Goal: Task Accomplishment & Management: Use online tool/utility

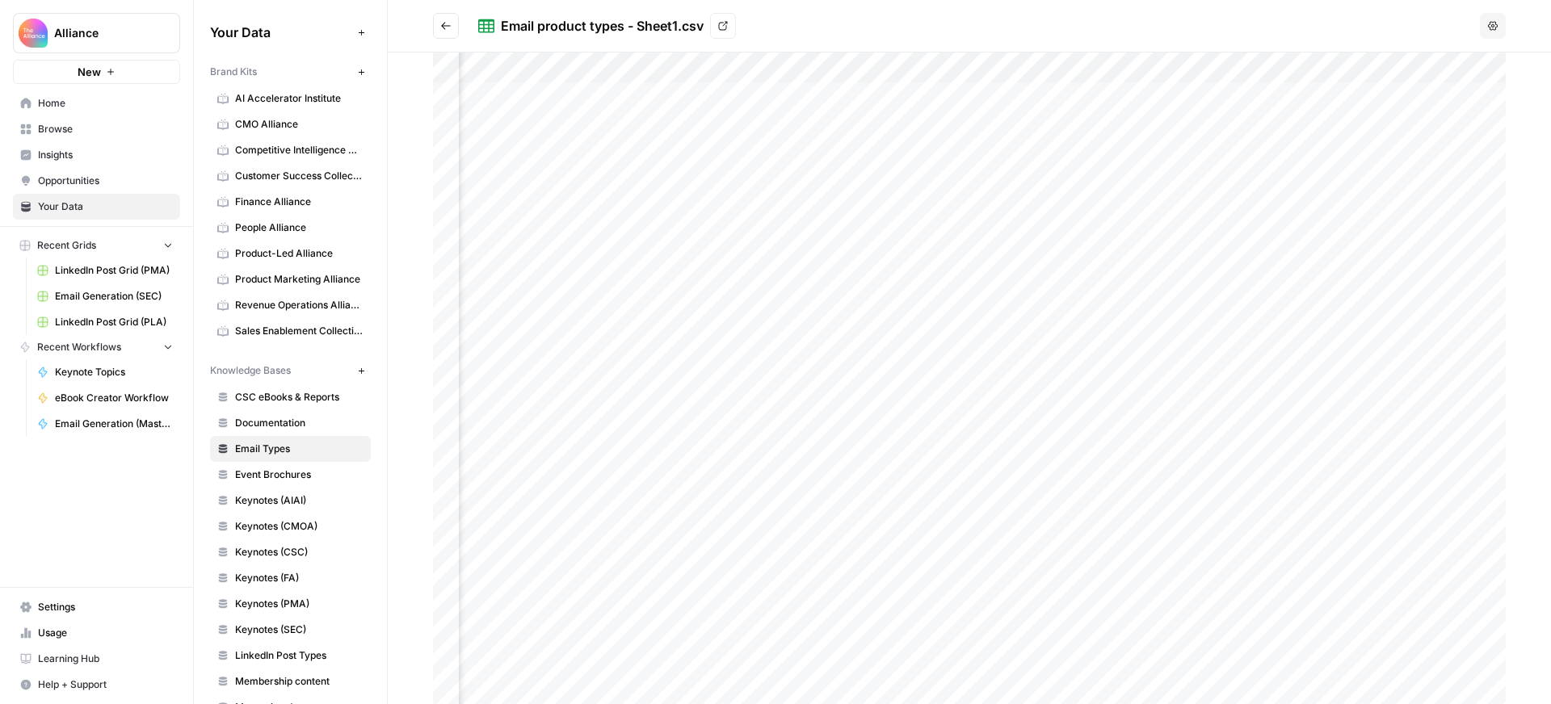
scroll to position [0, 271]
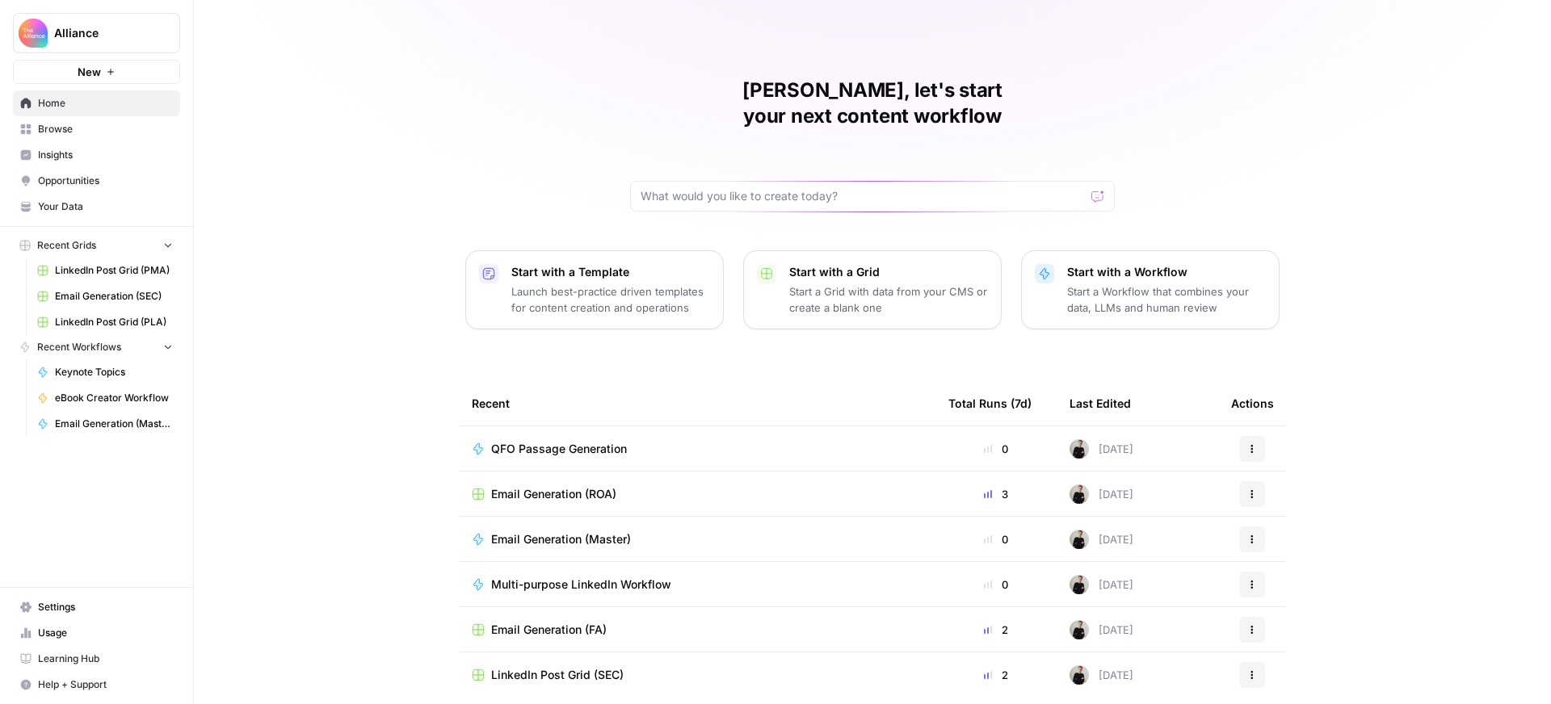
click at [74, 127] on span "Browse" at bounding box center [105, 129] width 135 height 15
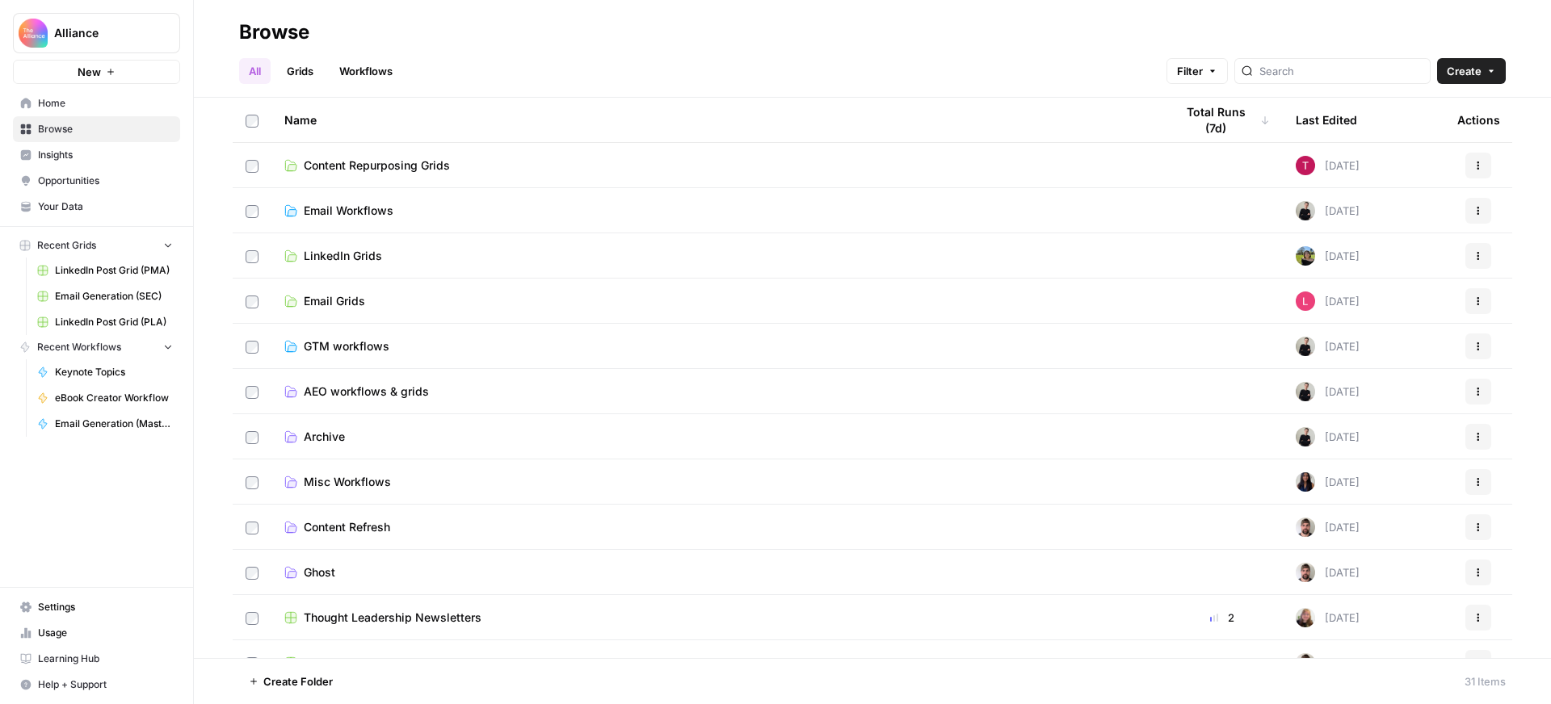
click at [417, 167] on span "Content Repurposing Grids" at bounding box center [377, 165] width 146 height 16
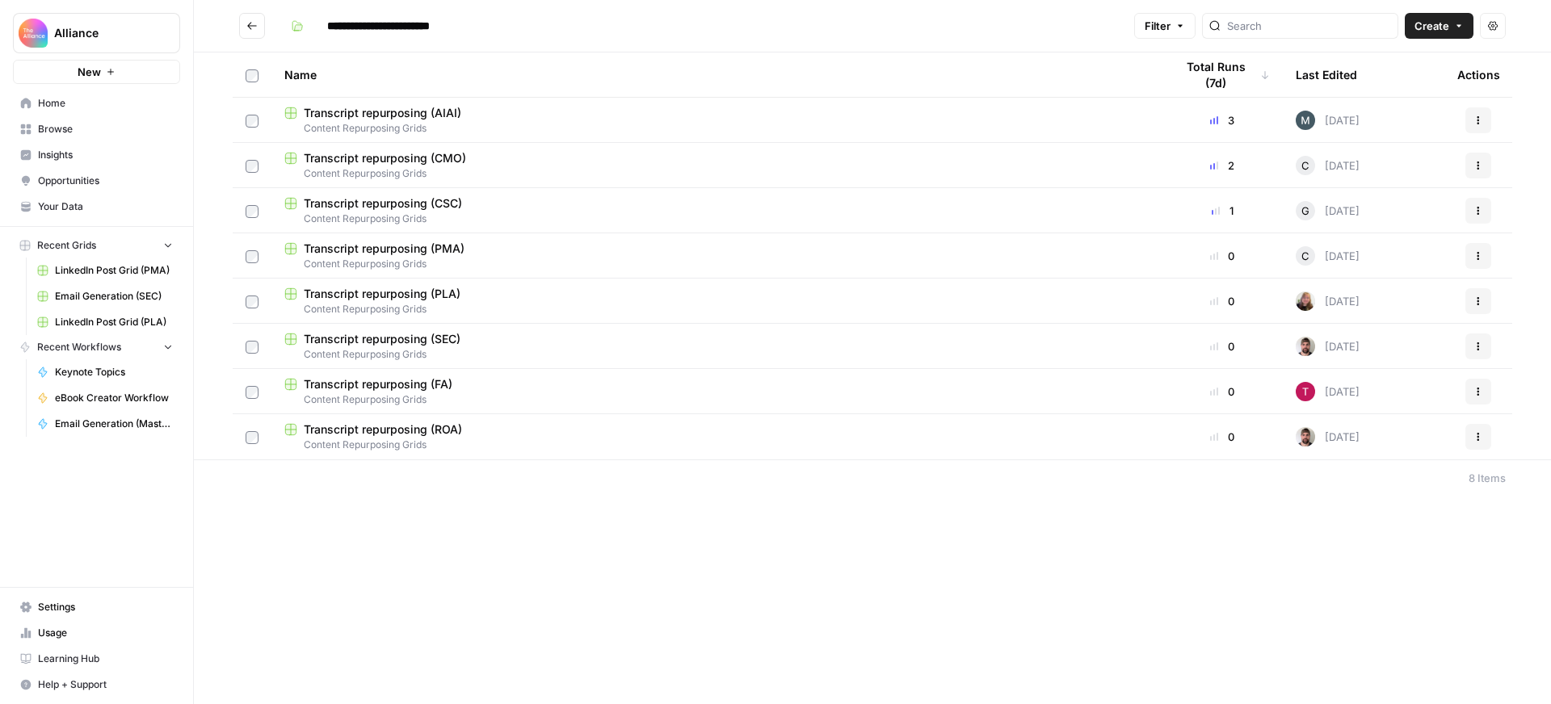
click at [249, 24] on icon "Go back" at bounding box center [252, 25] width 10 height 7
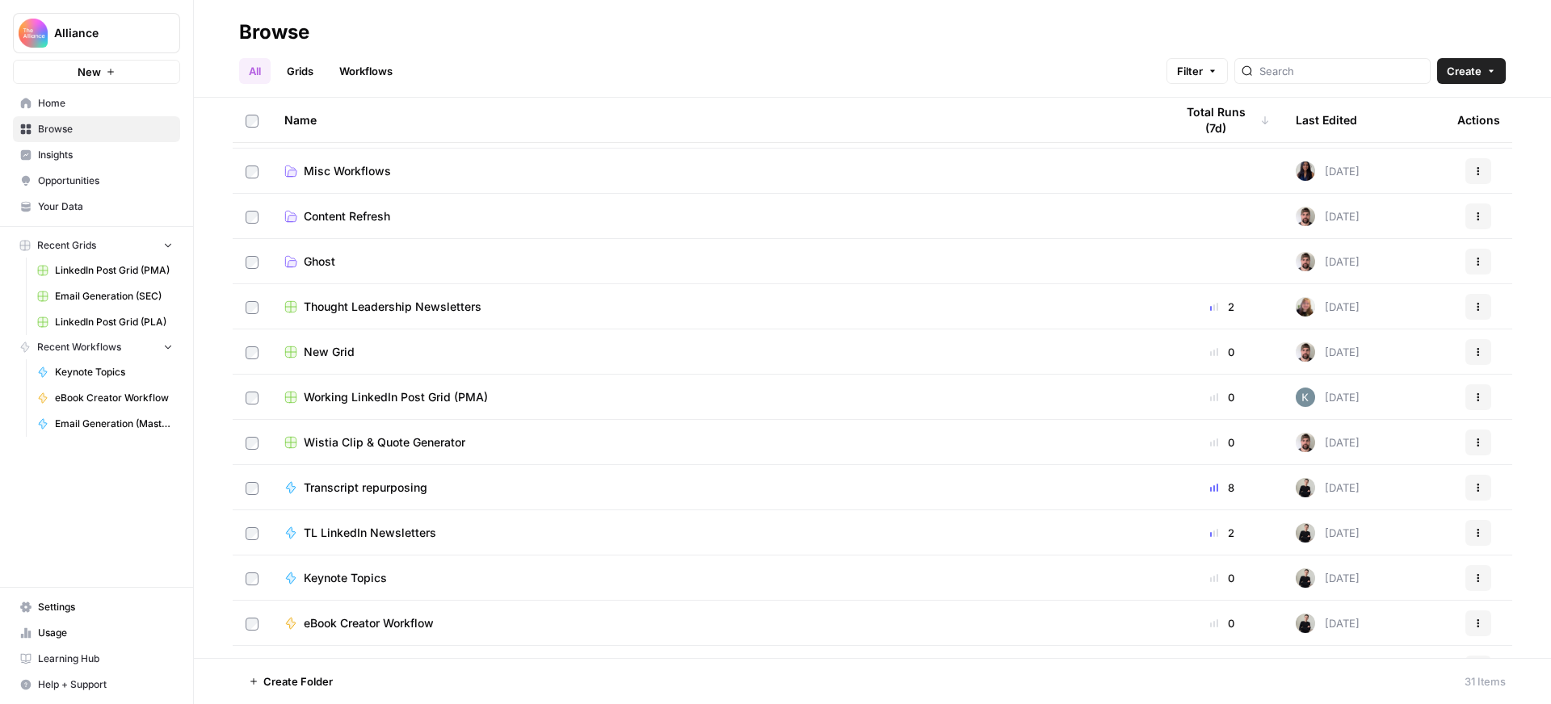
scroll to position [348, 0]
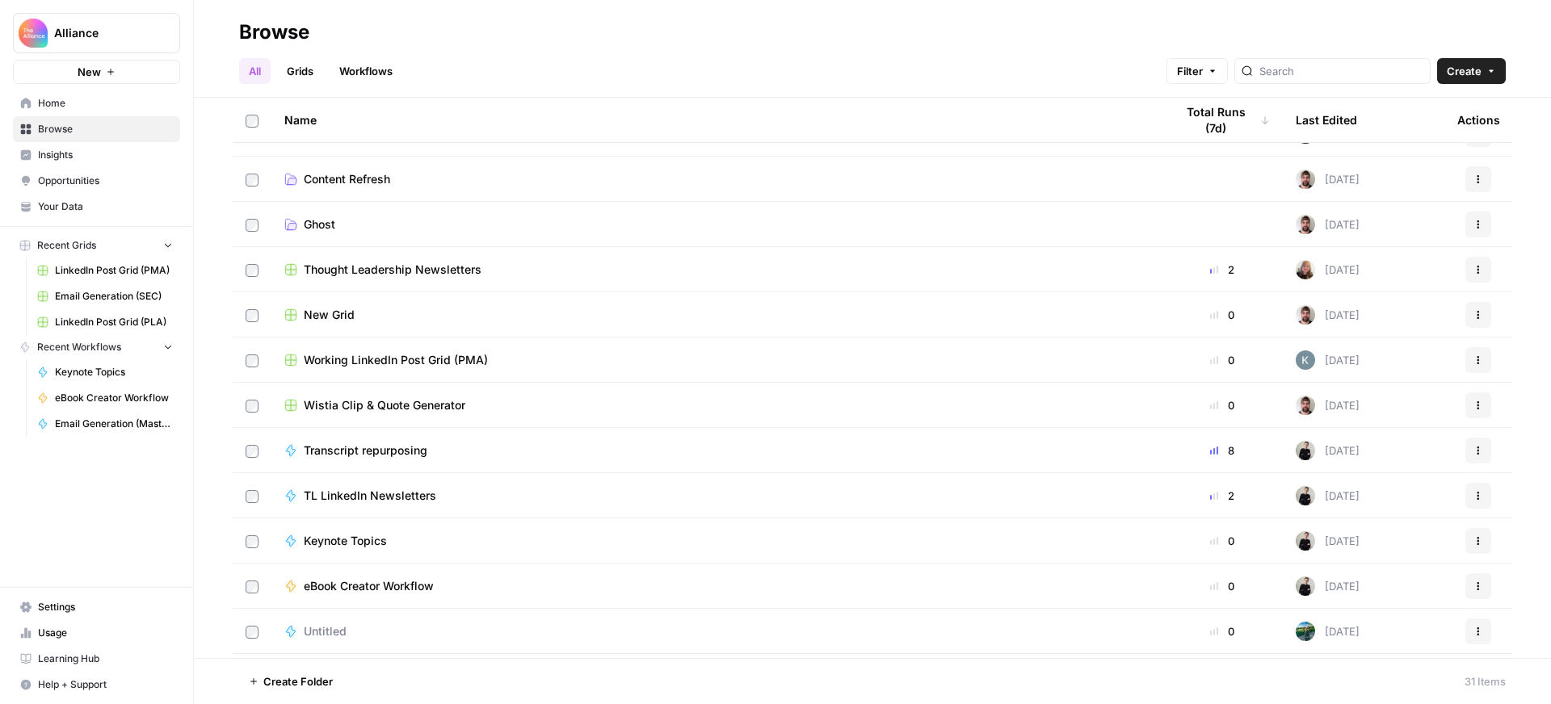
click at [413, 446] on span "Transcript repurposing" at bounding box center [366, 451] width 124 height 16
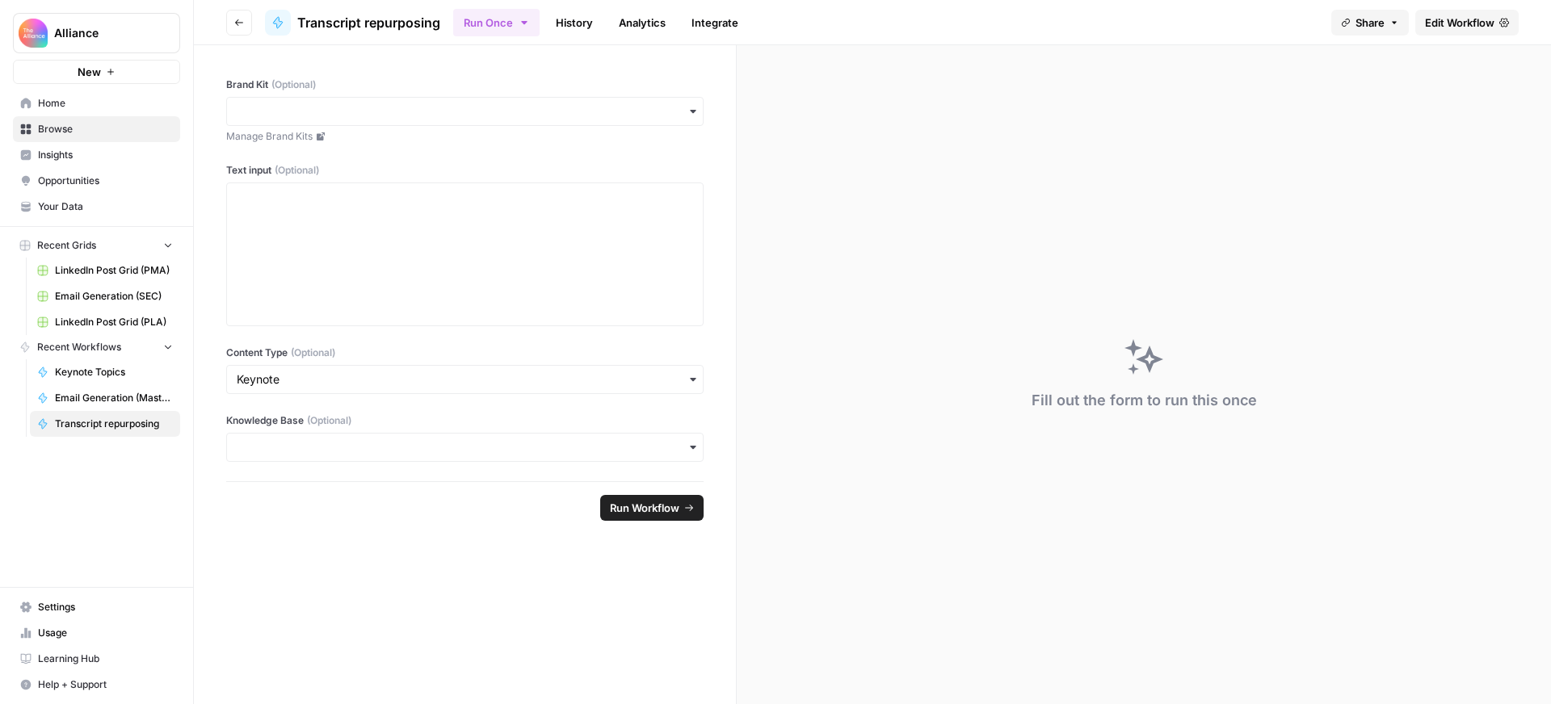
click at [1454, 23] on span "Edit Workflow" at bounding box center [1459, 23] width 69 height 16
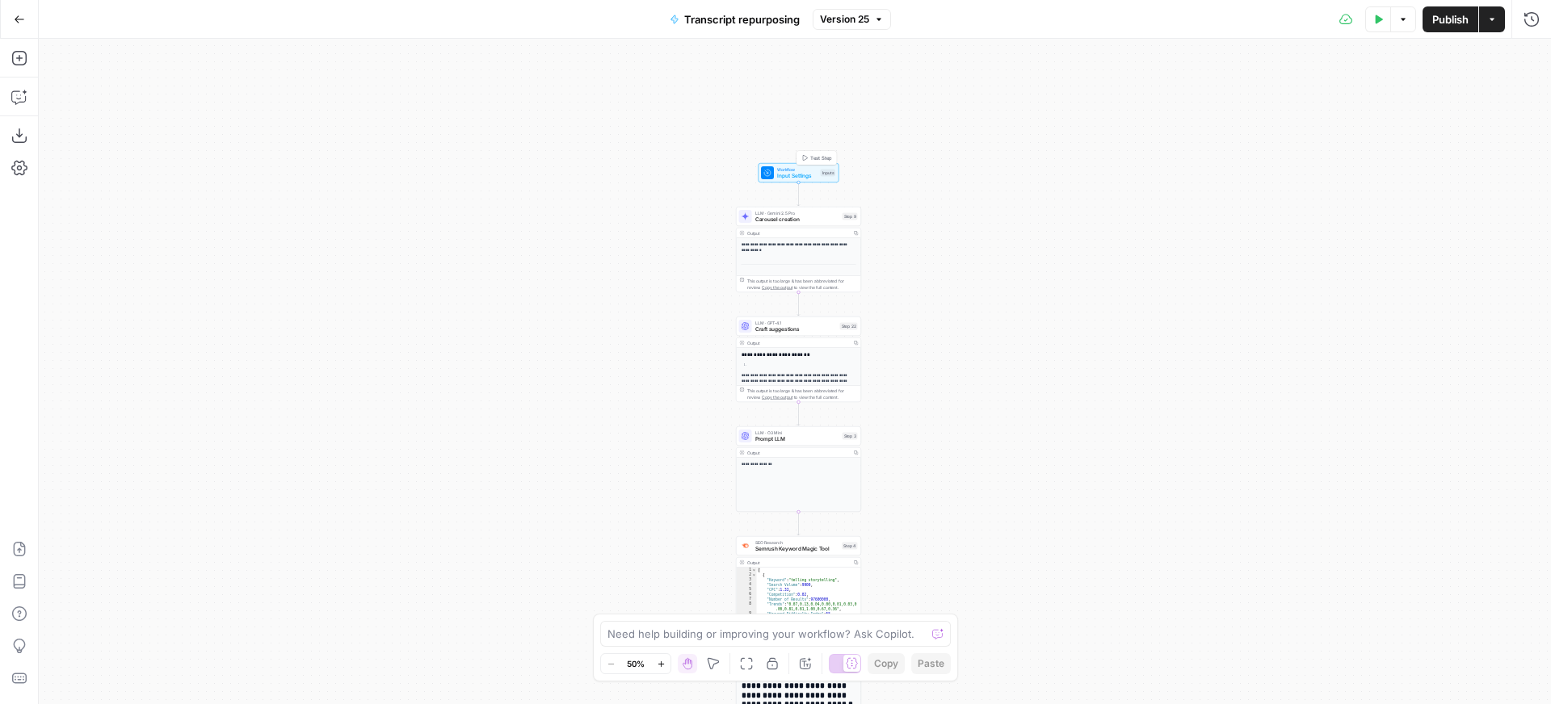
click at [809, 172] on span "Input Settings" at bounding box center [797, 176] width 40 height 8
click at [1115, 192] on input "Text input (Optional)" at bounding box center [1236, 195] width 581 height 16
click at [795, 99] on div "**********" at bounding box center [795, 371] width 1512 height 665
click at [813, 159] on span "Test Step" at bounding box center [821, 157] width 22 height 7
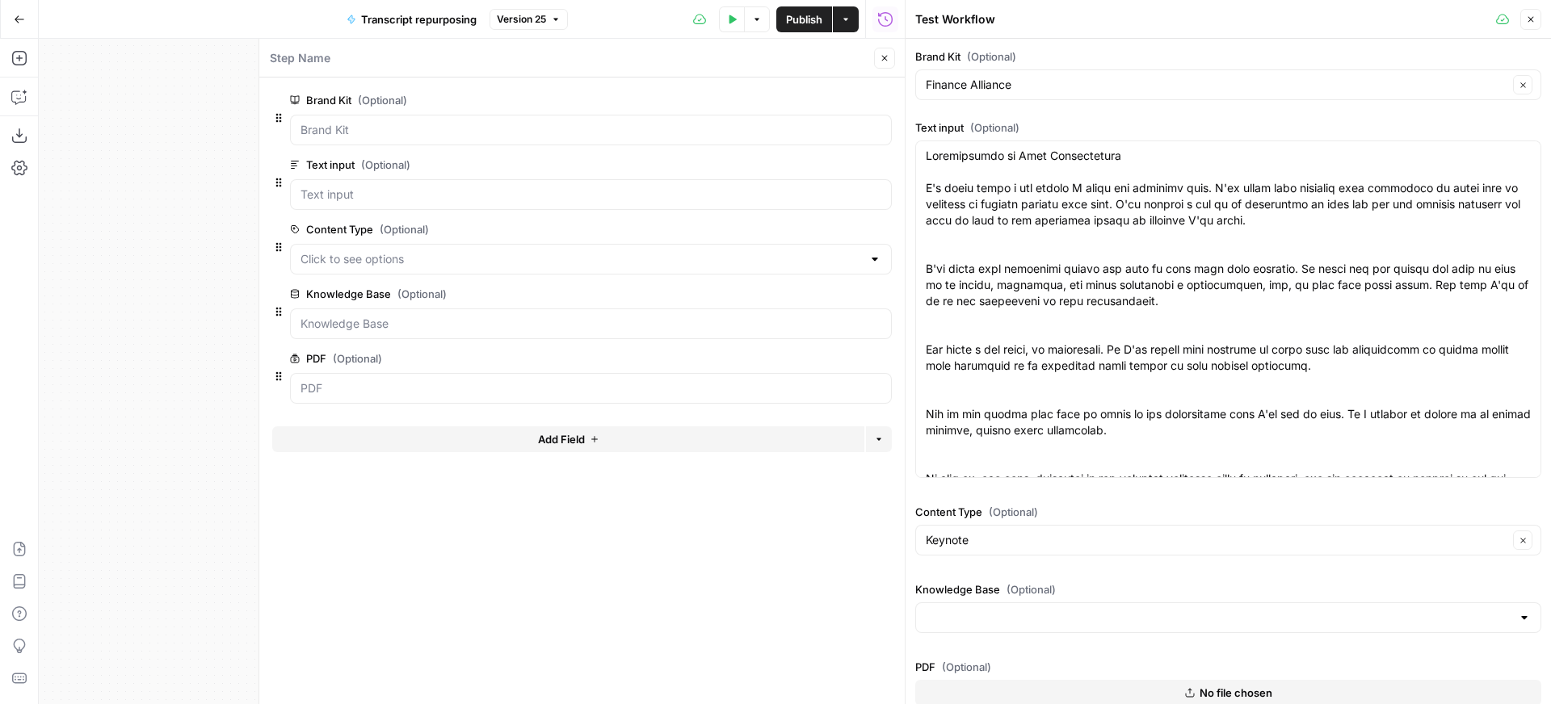
drag, startPoint x: 924, startPoint y: 153, endPoint x: 1208, endPoint y: 367, distance: 355.8
click at [1208, 367] on div at bounding box center [1228, 310] width 626 height 338
drag, startPoint x: 923, startPoint y: 157, endPoint x: 1065, endPoint y: 208, distance: 151.0
click at [1065, 208] on div at bounding box center [1228, 310] width 626 height 338
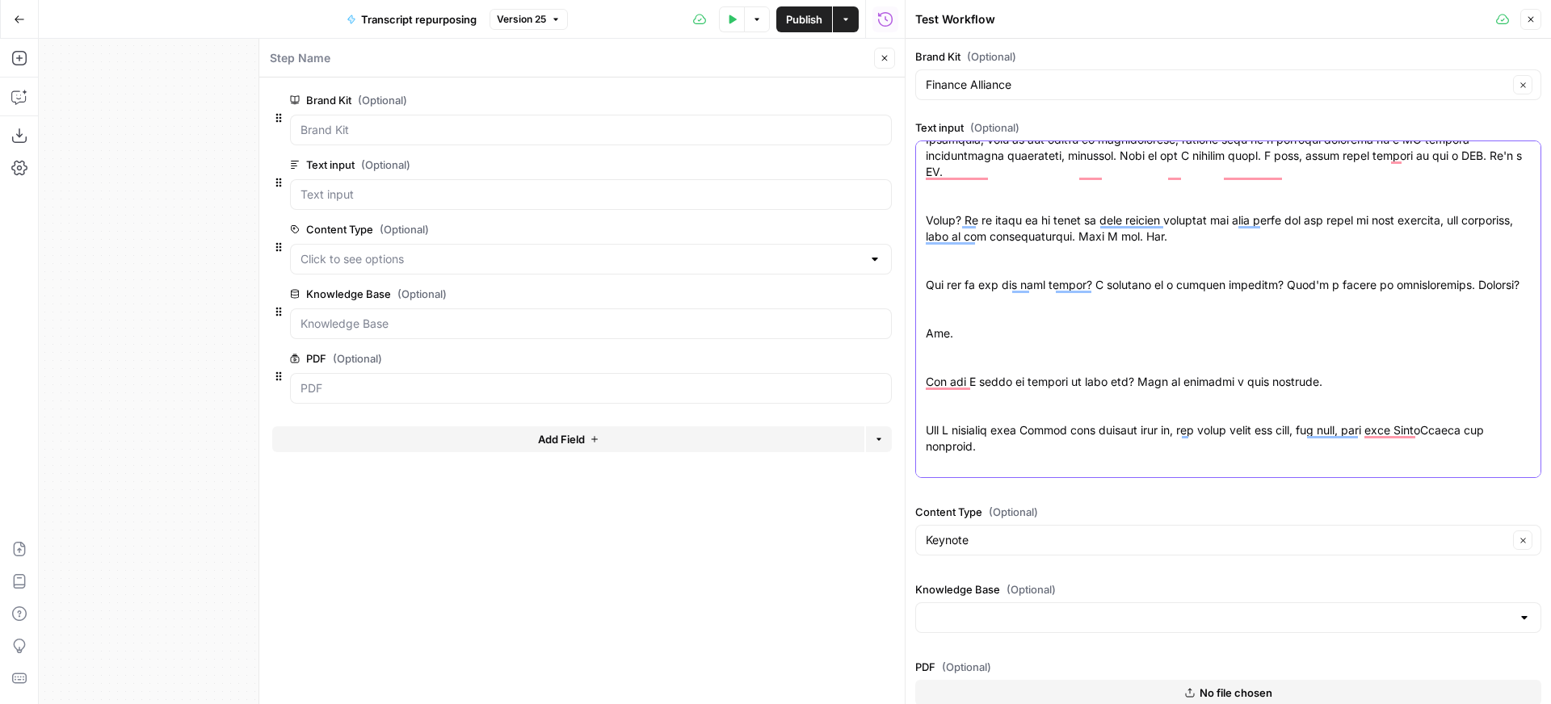
scroll to position [10644, 0]
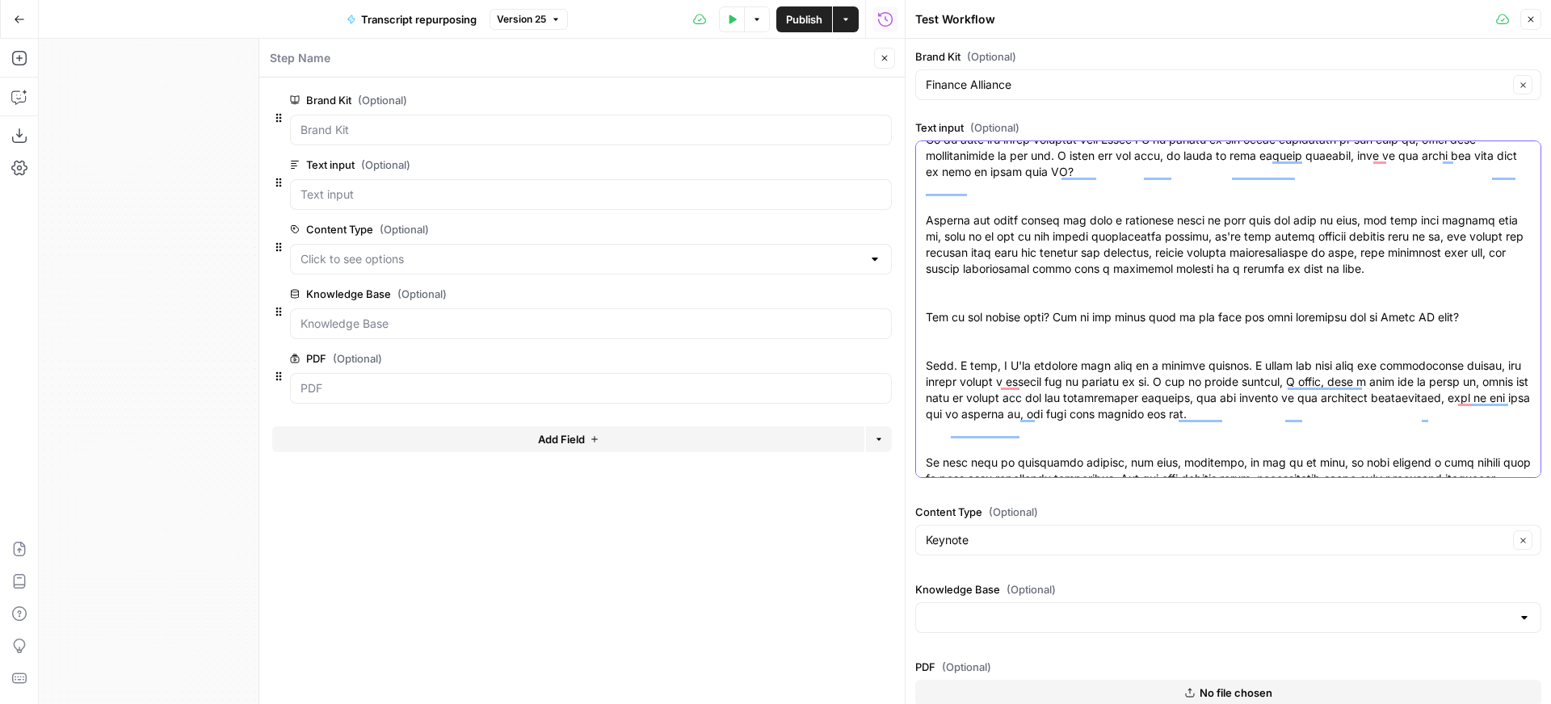
drag, startPoint x: 930, startPoint y: 153, endPoint x: 1305, endPoint y: 661, distance: 631.2
click at [1305, 661] on div "Brand Kit (Optional) Finance Alliance Clear Text input (Optional) Content Type …" at bounding box center [1228, 388] width 626 height 680
type textarea "I"
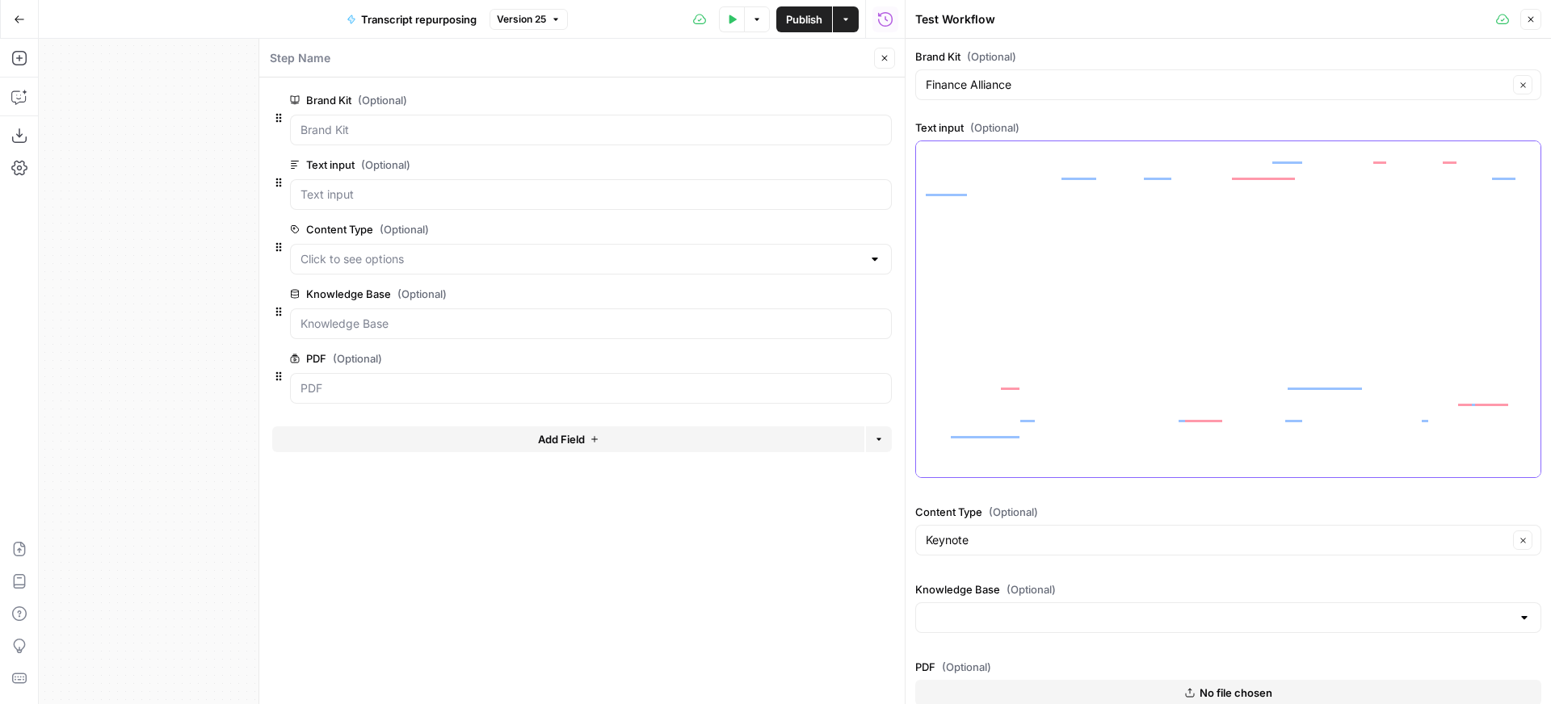
scroll to position [0, 0]
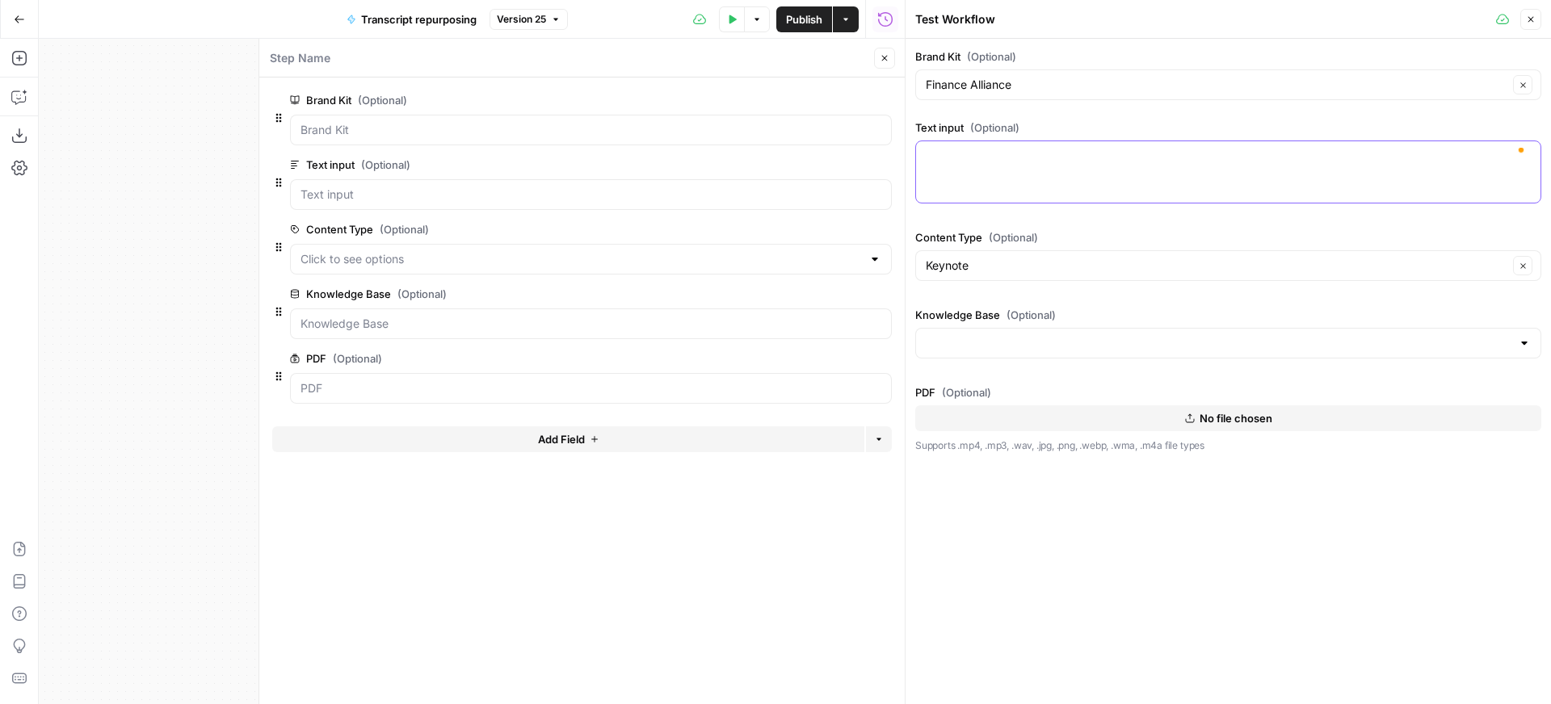
paste textarea "How to optimize your most important marketing channel: your sales team The play…"
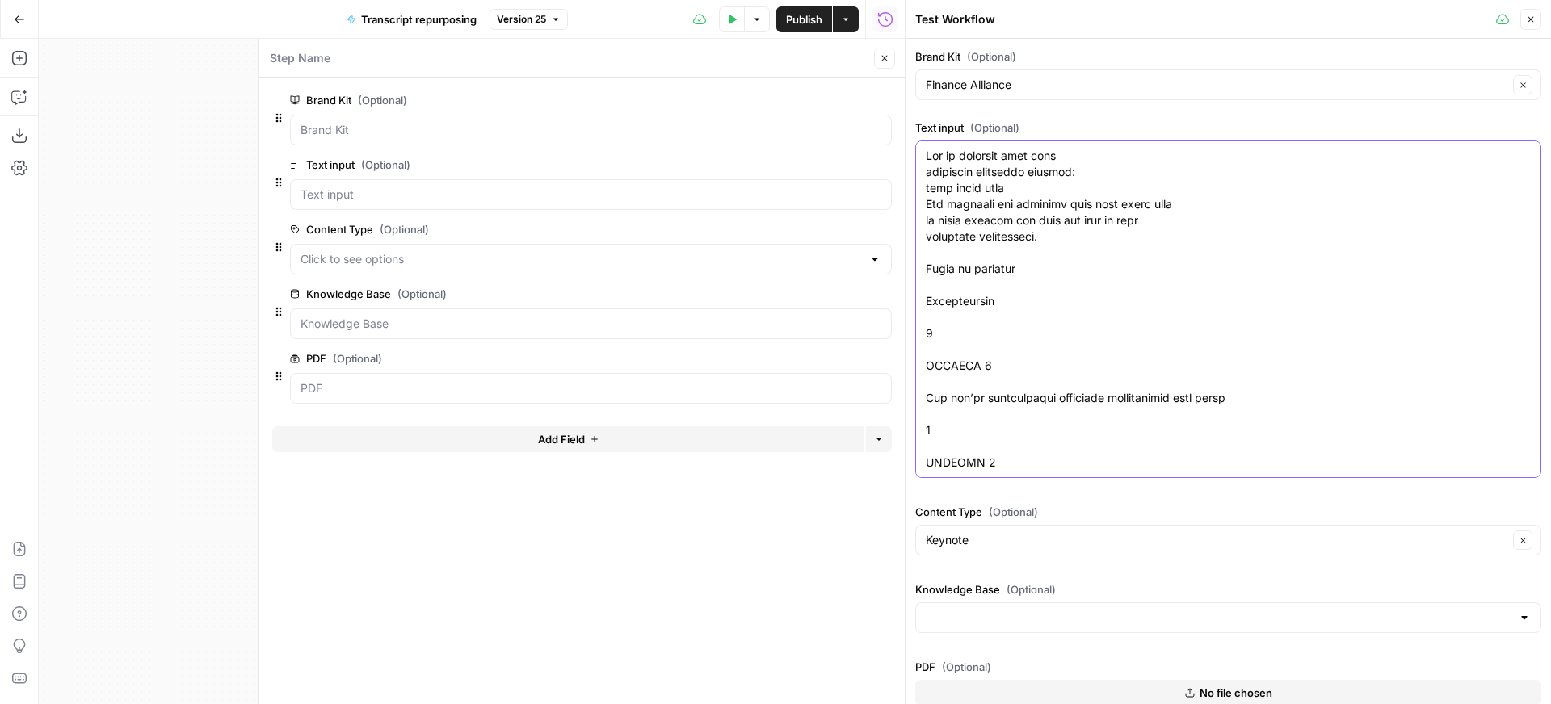
scroll to position [7300, 0]
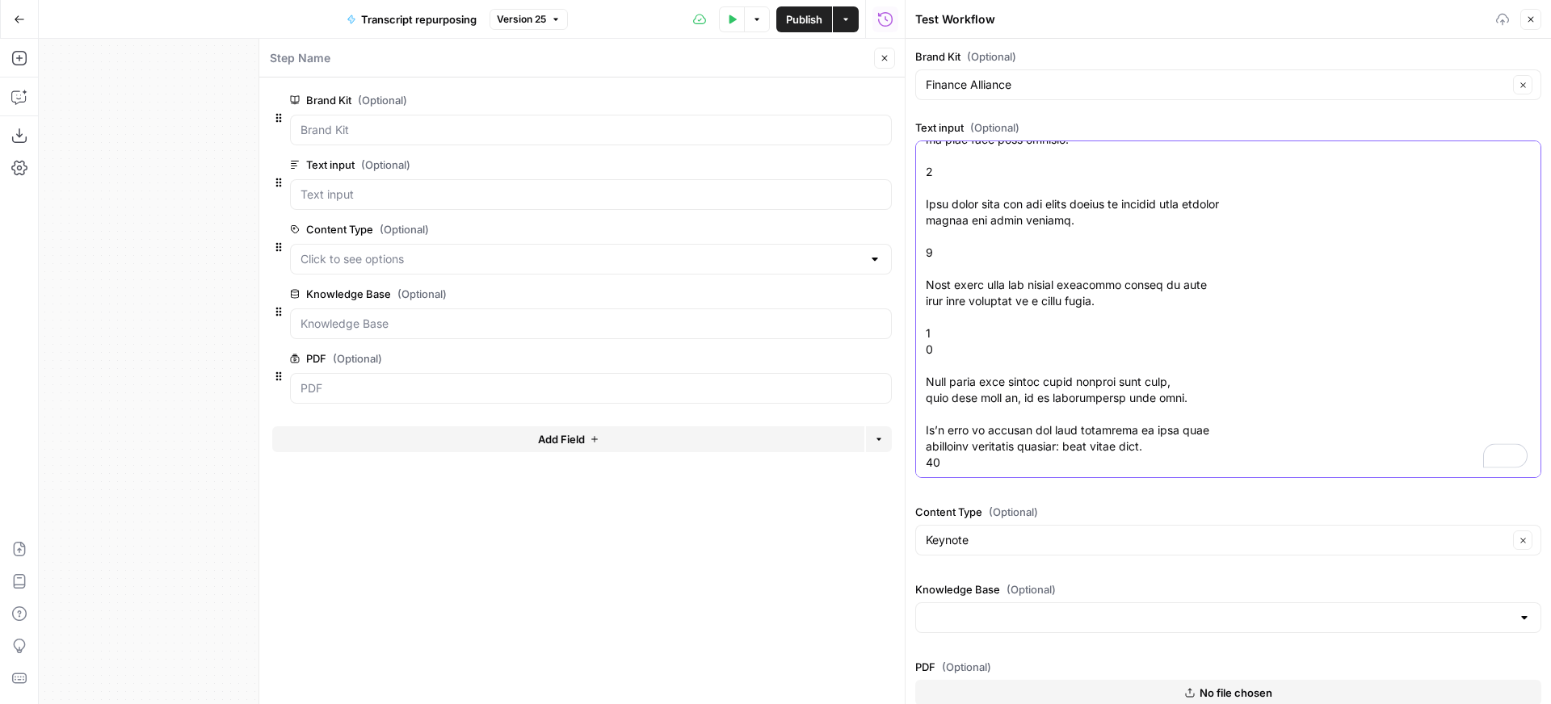
type textarea "How to optimize your most important marketing channel: your sales team The play…"
click at [1085, 83] on input "Finance Alliance" at bounding box center [1216, 85] width 582 height 16
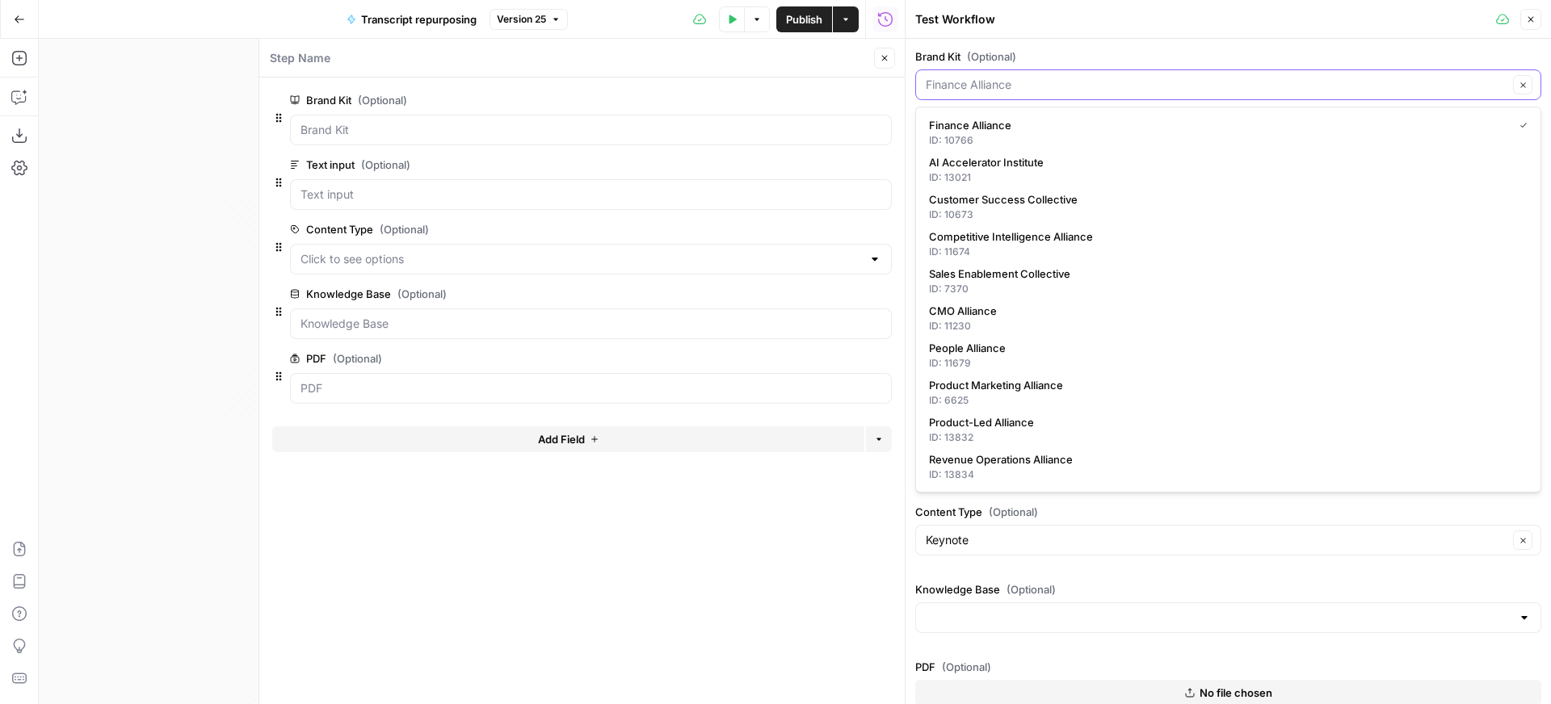
scroll to position [0, 0]
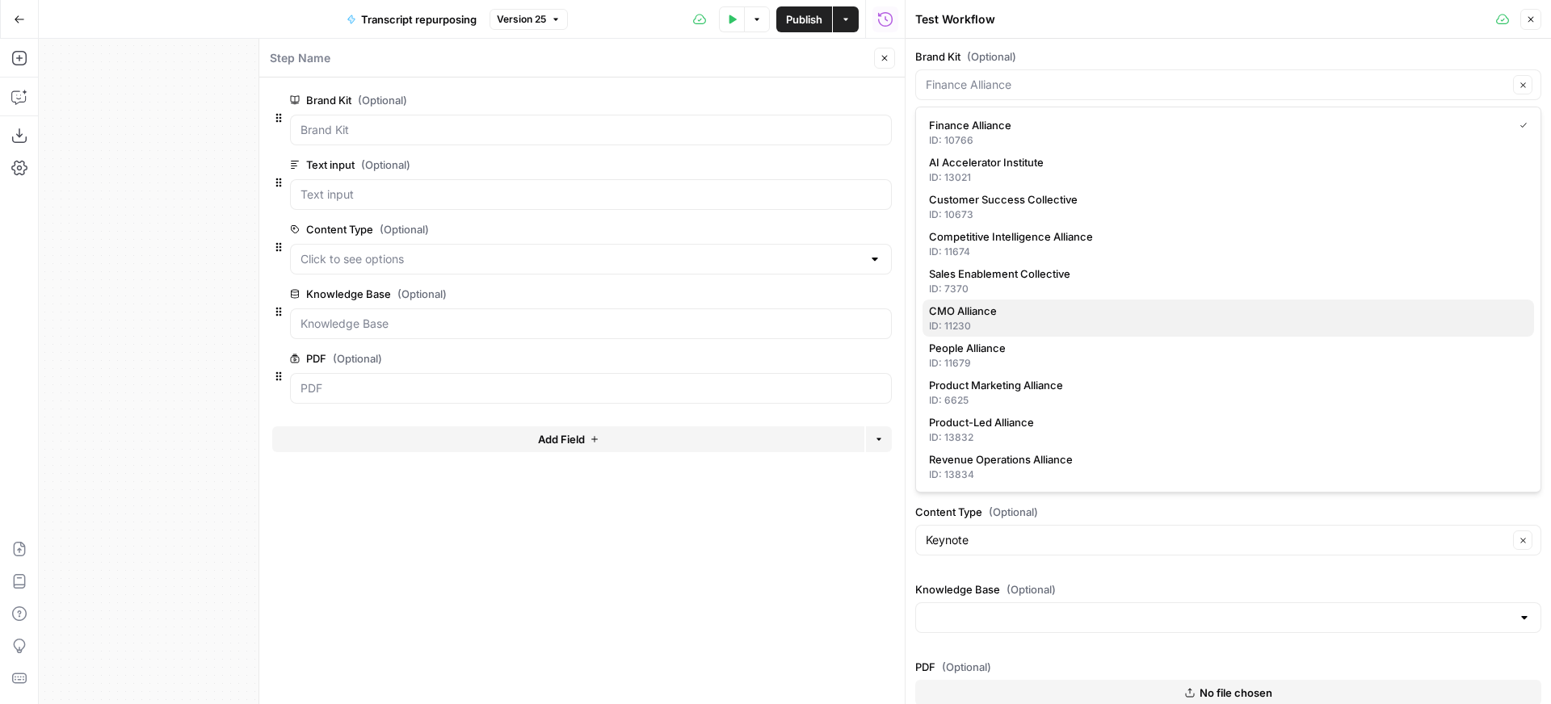
click at [1057, 316] on span "CMO Alliance" at bounding box center [1225, 311] width 592 height 16
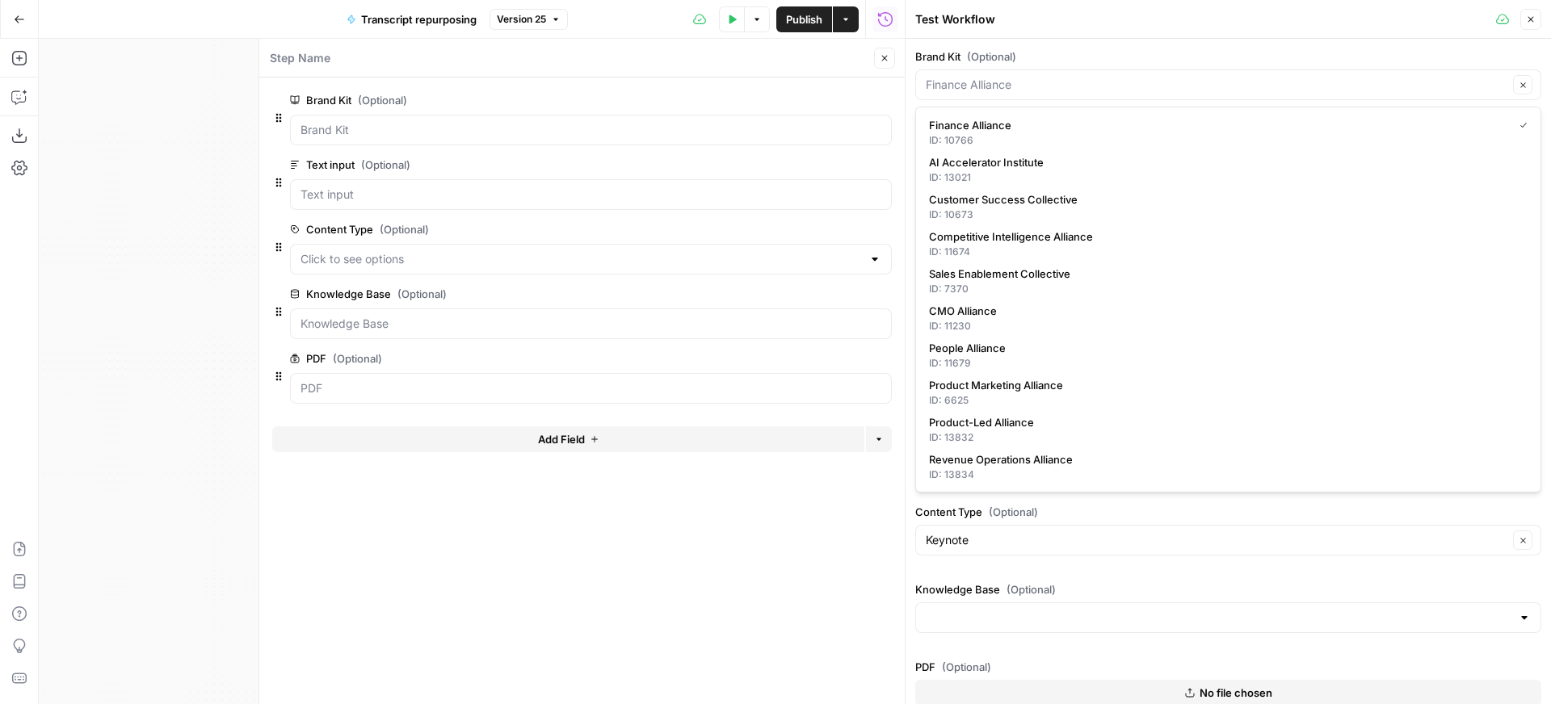
type input "CMO Alliance"
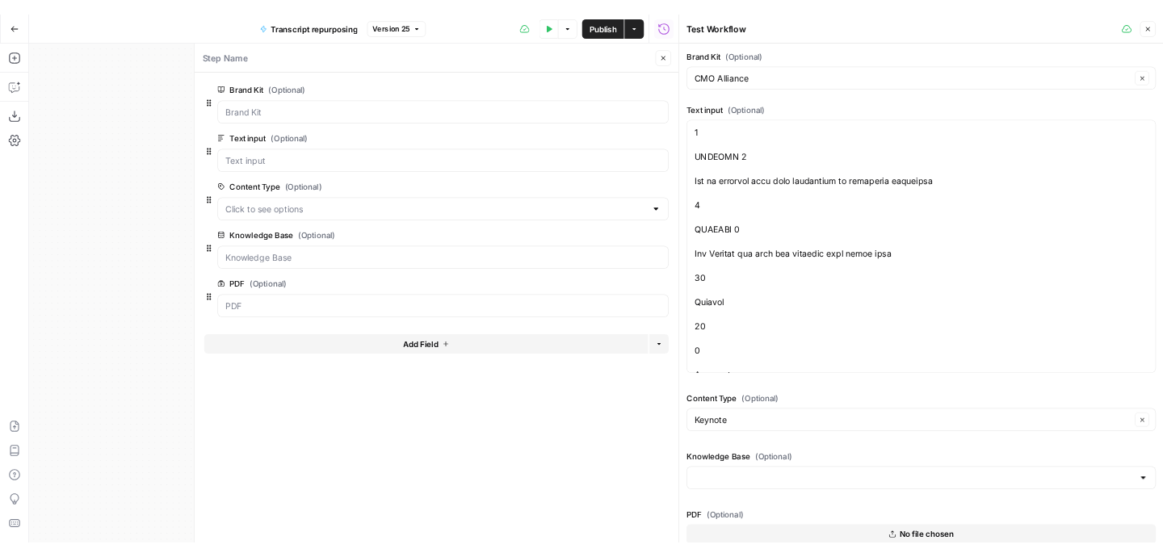
scroll to position [274, 0]
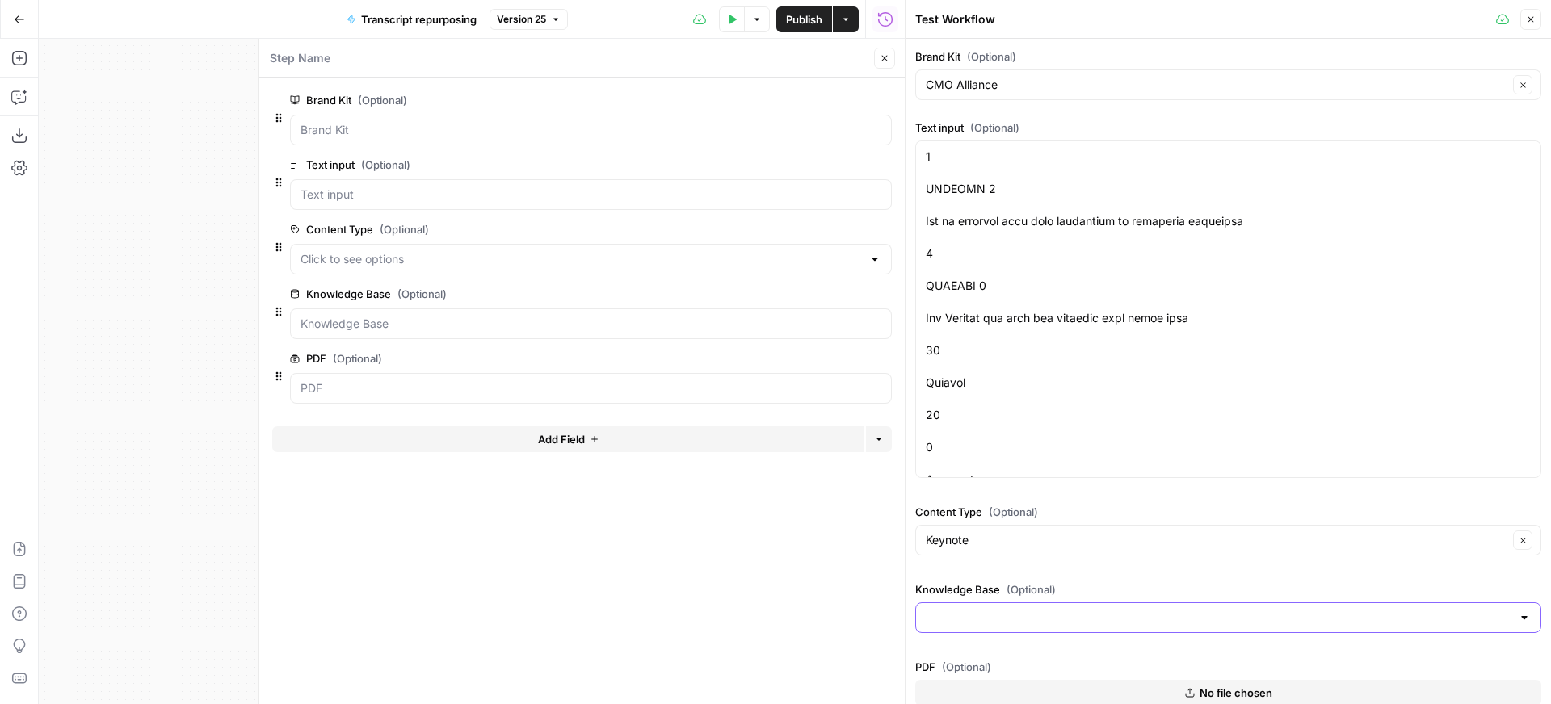
click at [1195, 619] on input "Knowledge Base (Optional)" at bounding box center [1217, 618] width 585 height 16
click at [1160, 648] on div "Brand Kit (Optional) CMO Alliance Clear Text input (Optional) Content Type (Opt…" at bounding box center [1228, 388] width 626 height 680
click at [1535, 20] on button "Close" at bounding box center [1530, 19] width 21 height 21
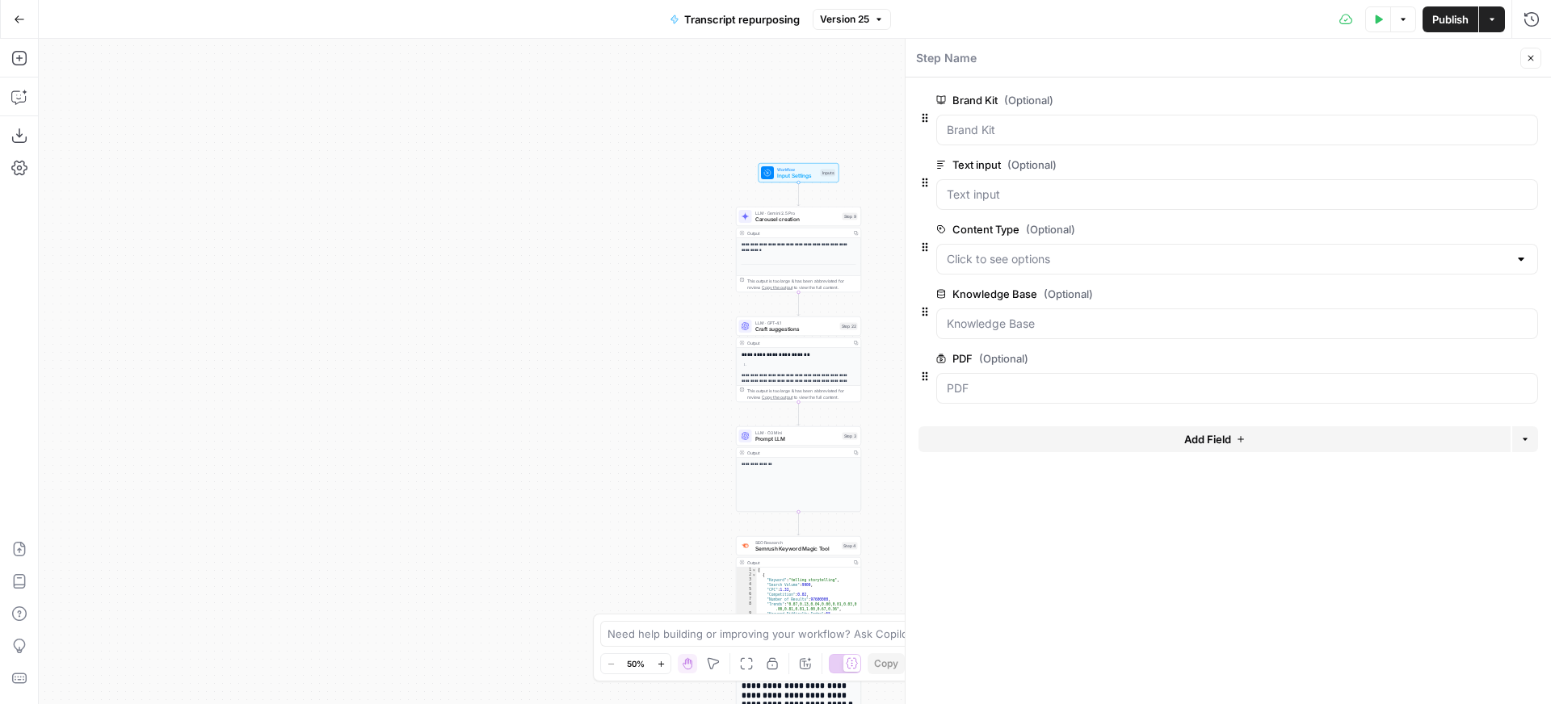
click at [1379, 21] on icon "button" at bounding box center [1378, 20] width 10 height 10
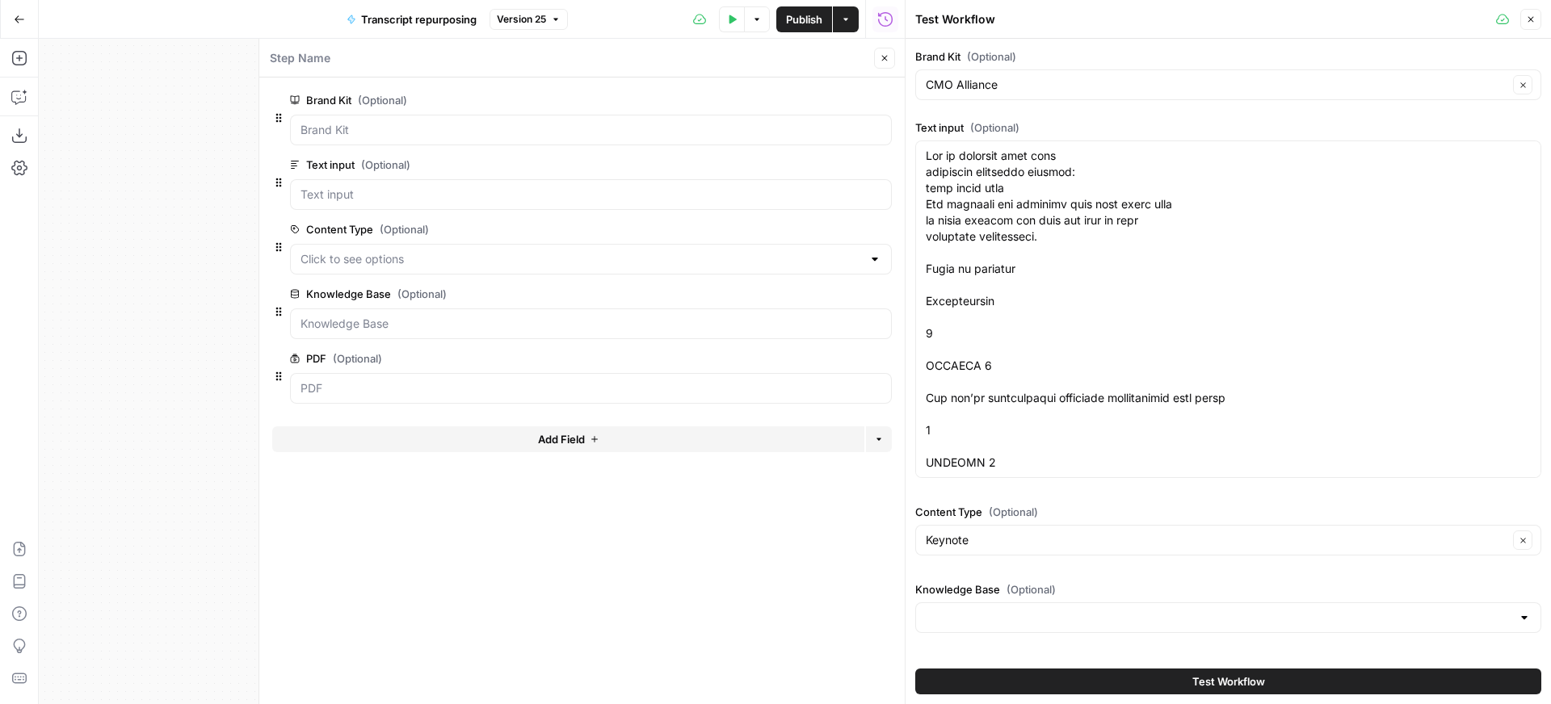
click at [1181, 681] on button "Test Workflow" at bounding box center [1228, 682] width 626 height 26
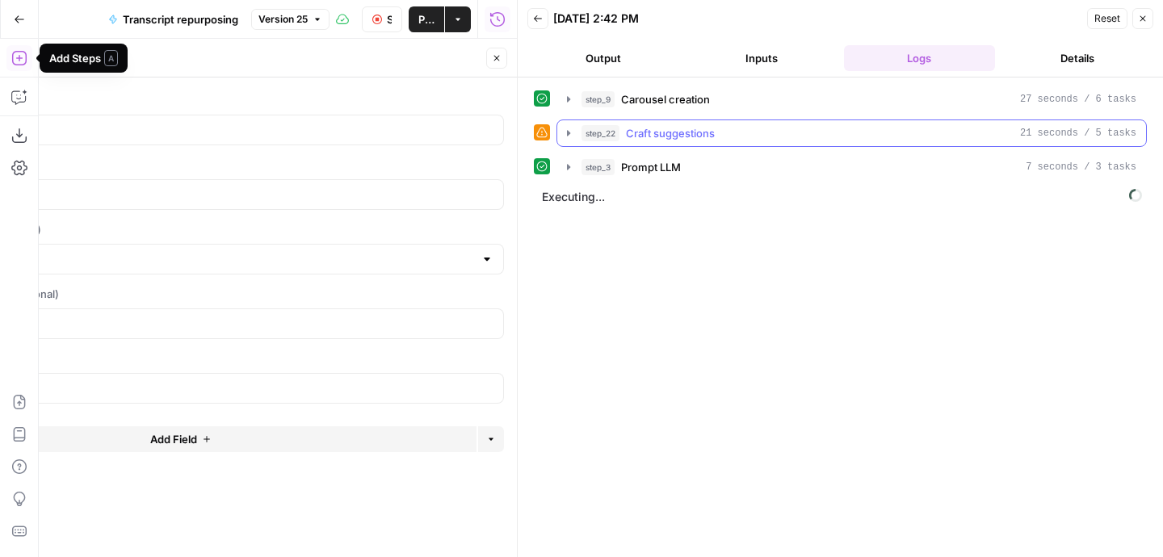
click at [570, 133] on icon "button" at bounding box center [568, 133] width 13 height 13
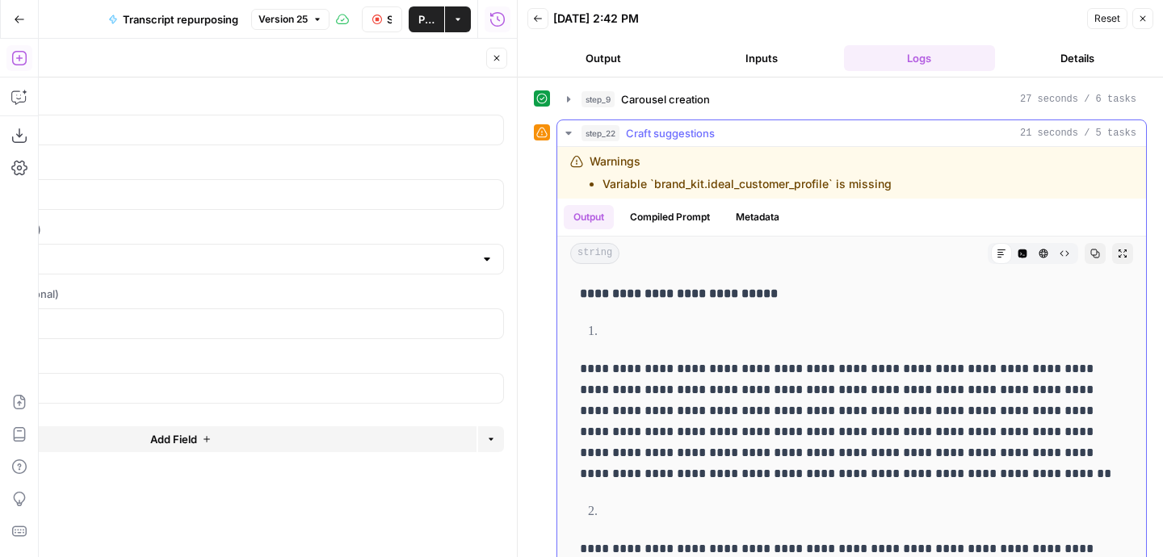
click at [569, 133] on icon "button" at bounding box center [568, 133] width 6 height 3
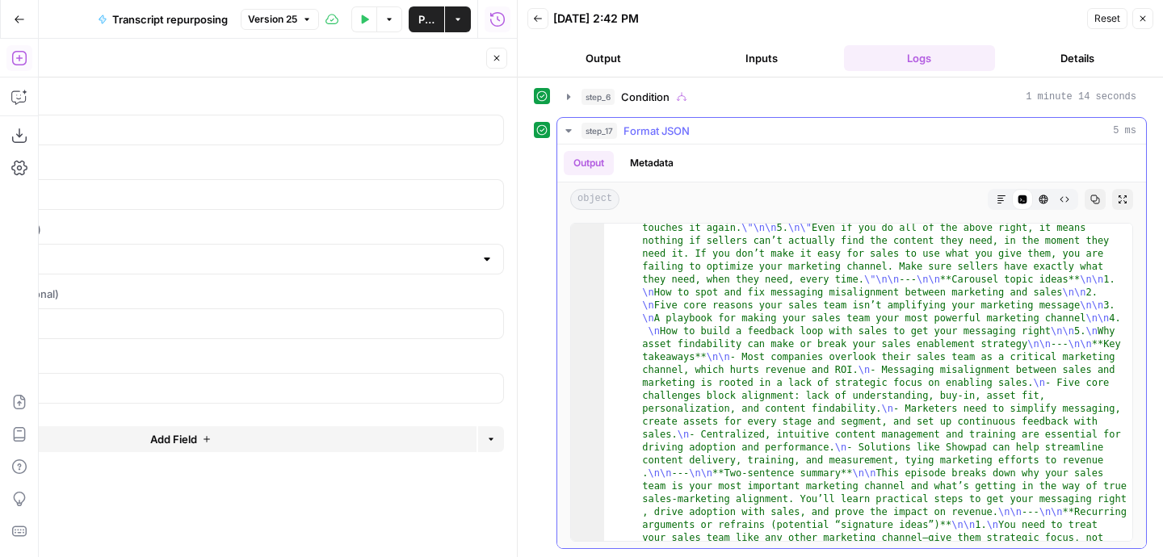
scroll to position [2215, 0]
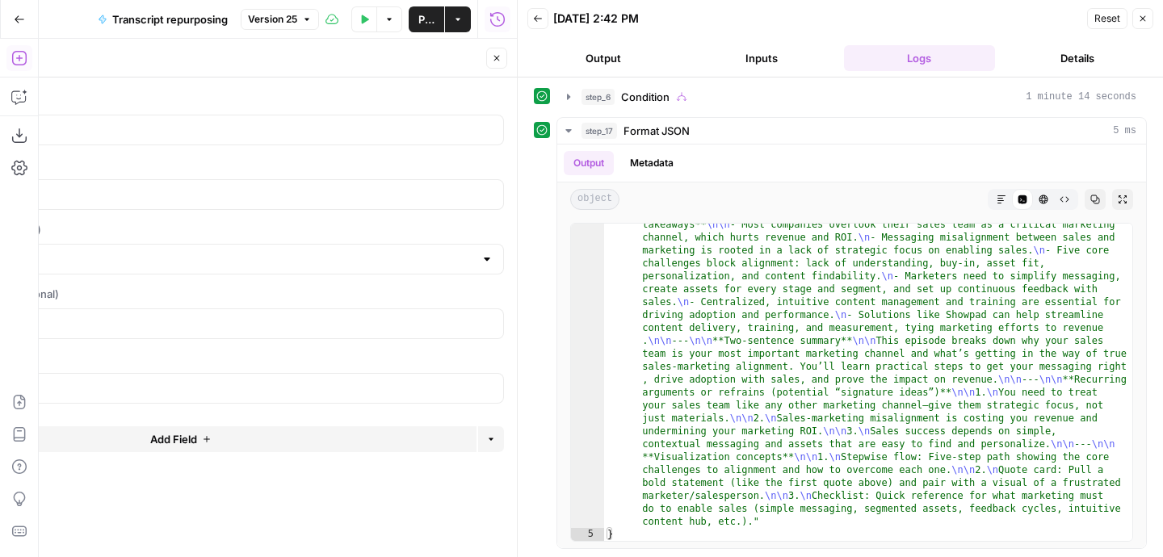
click at [497, 58] on icon "button" at bounding box center [497, 58] width 10 height 10
click at [329, 386] on div "**********" at bounding box center [278, 298] width 478 height 518
drag, startPoint x: 329, startPoint y: 386, endPoint x: 506, endPoint y: 386, distance: 177.7
click at [493, 388] on div "**********" at bounding box center [278, 298] width 478 height 518
click at [1145, 22] on icon "button" at bounding box center [1143, 19] width 10 height 10
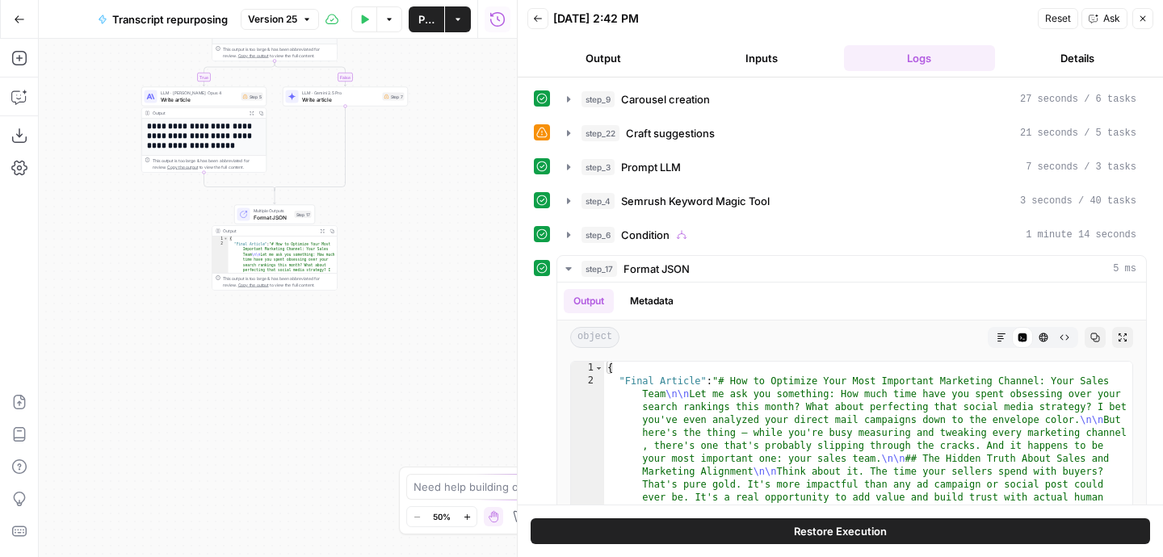
click at [252, 108] on button "Expand Output" at bounding box center [252, 113] width 10 height 10
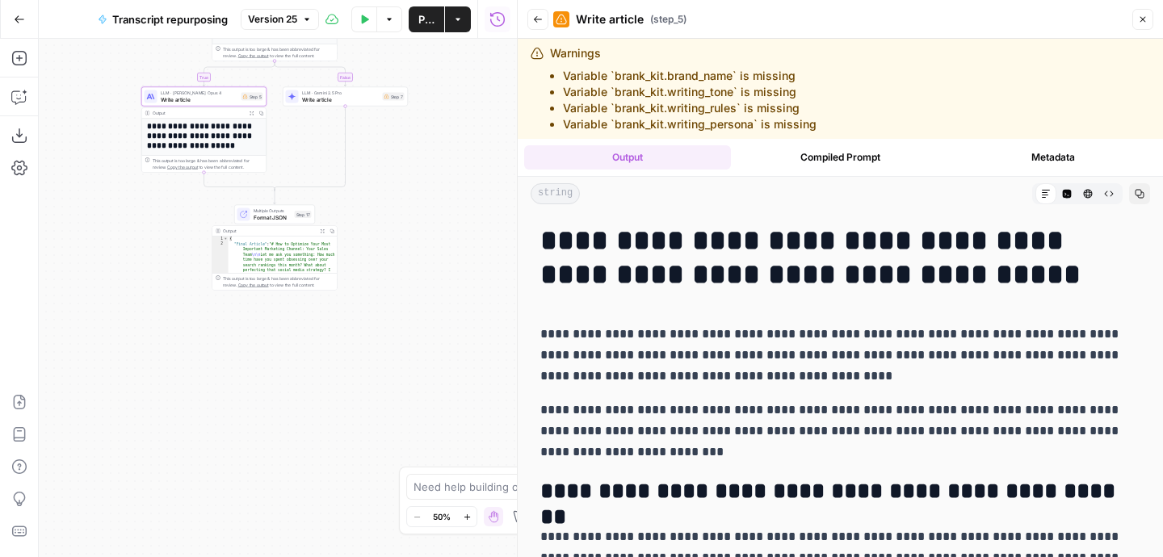
click at [1146, 24] on button "Close" at bounding box center [1142, 19] width 21 height 21
